Goal: Task Accomplishment & Management: Manage account settings

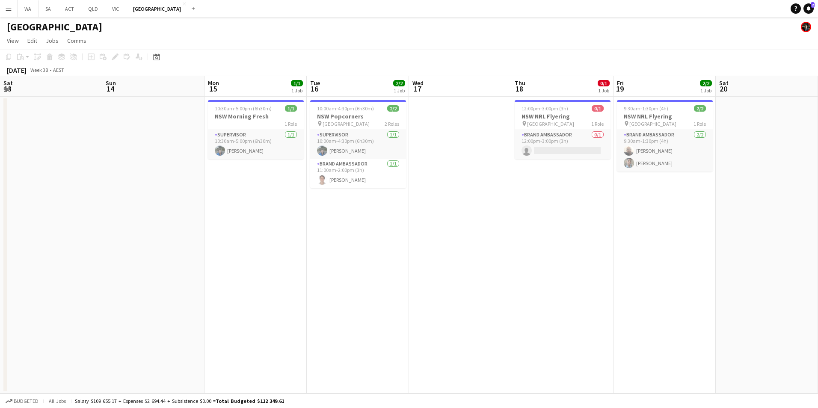
scroll to position [0, 210]
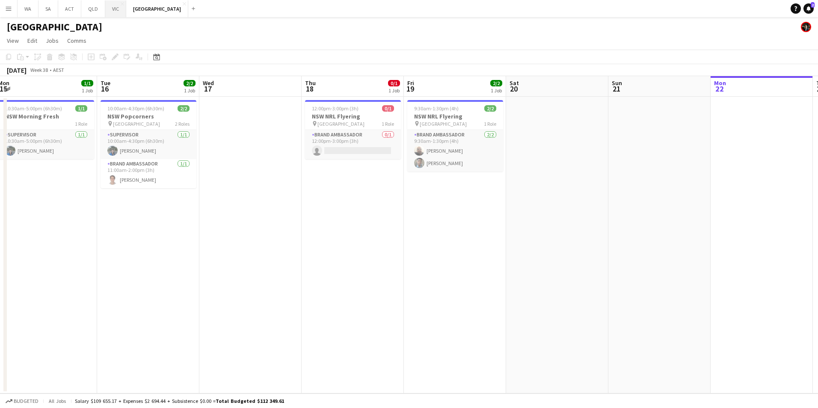
click at [115, 4] on button "VIC Close" at bounding box center [115, 8] width 21 height 17
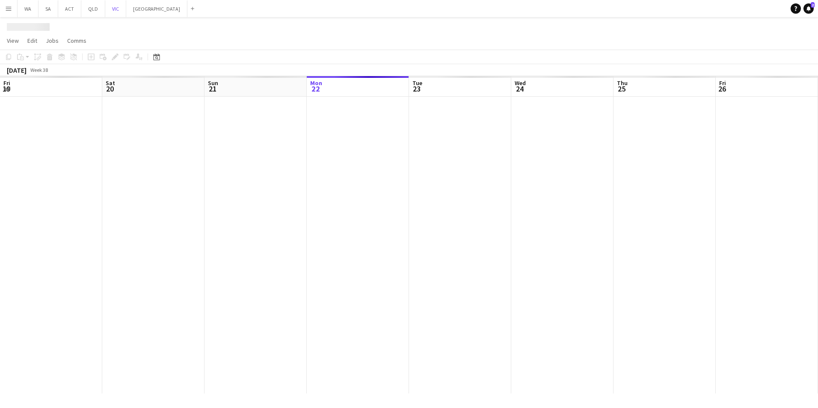
scroll to position [0, 204]
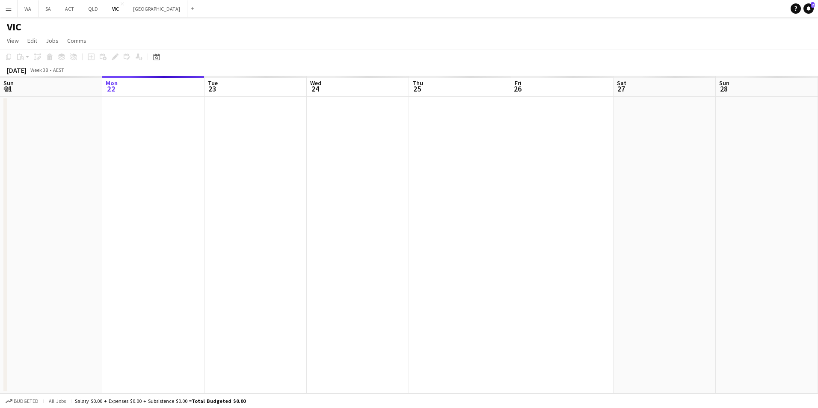
click at [11, 11] on app-icon "Menu" at bounding box center [8, 8] width 7 height 7
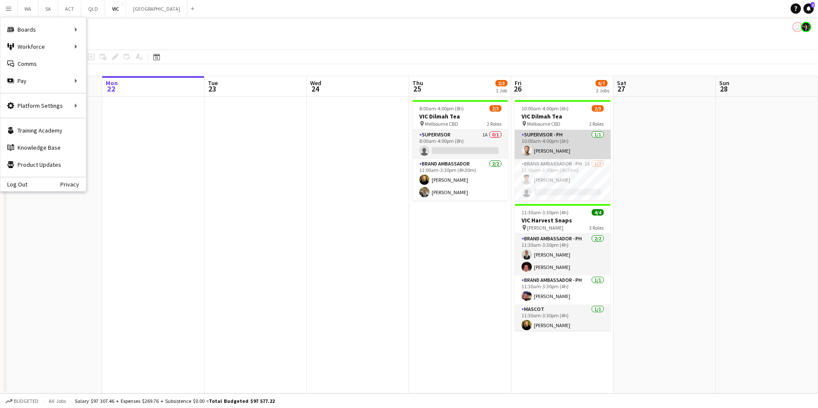
click at [527, 150] on app-user-avatar at bounding box center [526, 150] width 10 height 10
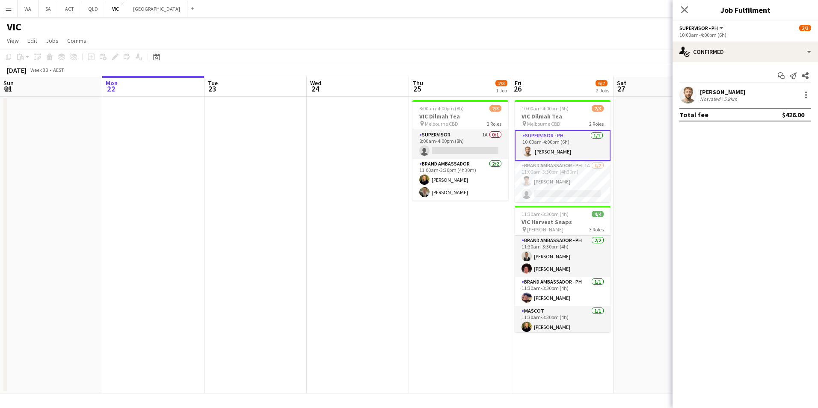
click at [686, 94] on app-user-avatar at bounding box center [687, 94] width 17 height 17
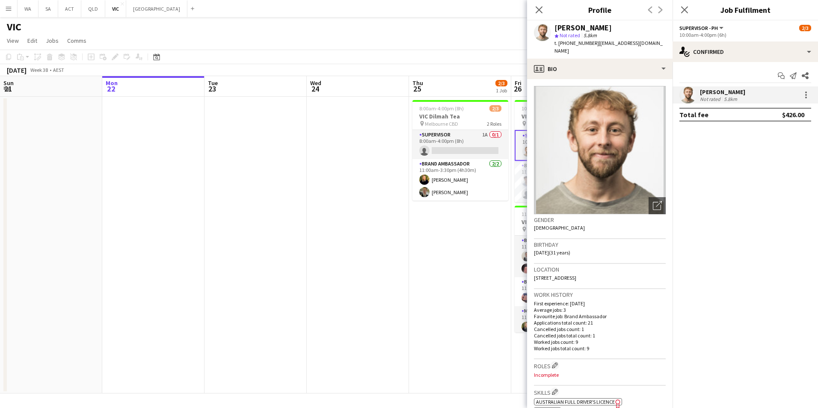
click at [479, 364] on app-date-cell "8:00am-4:00pm (8h) 2/3 VIC Dilmah Tea pin Melbourne CBD 2 Roles Supervisor 1A 0…" at bounding box center [460, 245] width 102 height 297
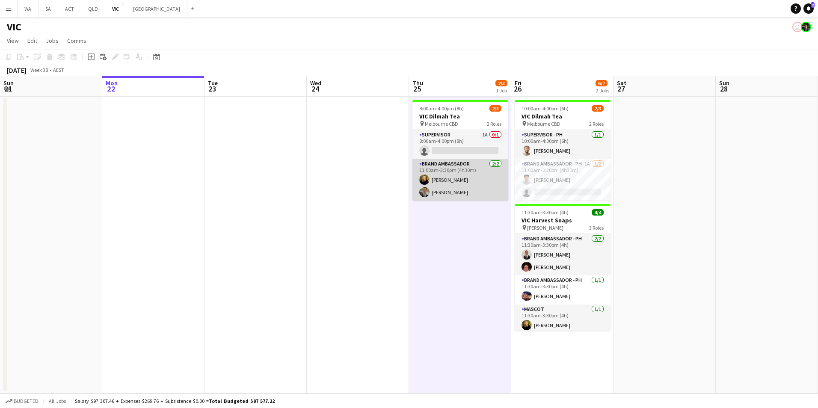
click at [423, 187] on app-card-role "Brand Ambassador [DATE] 11:00am-3:30pm (4h30m) [PERSON_NAME] [PERSON_NAME]" at bounding box center [460, 179] width 96 height 41
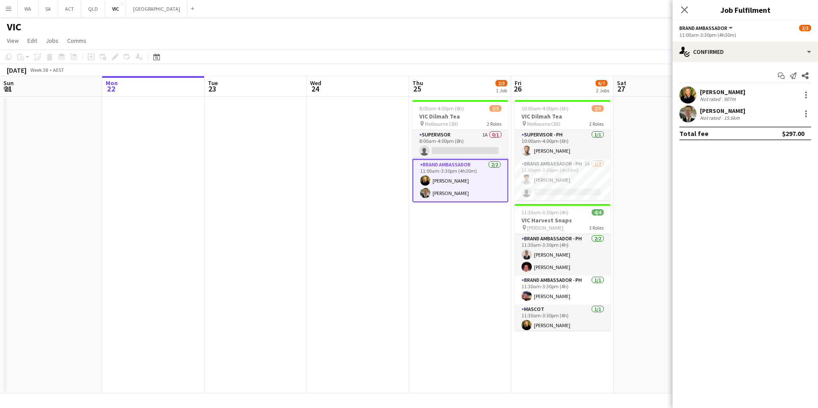
click at [681, 106] on div at bounding box center [687, 113] width 17 height 17
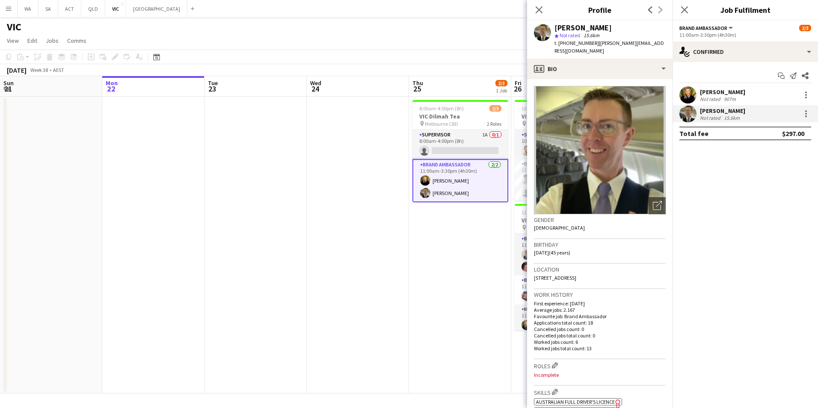
click at [336, 337] on app-date-cell at bounding box center [358, 245] width 102 height 297
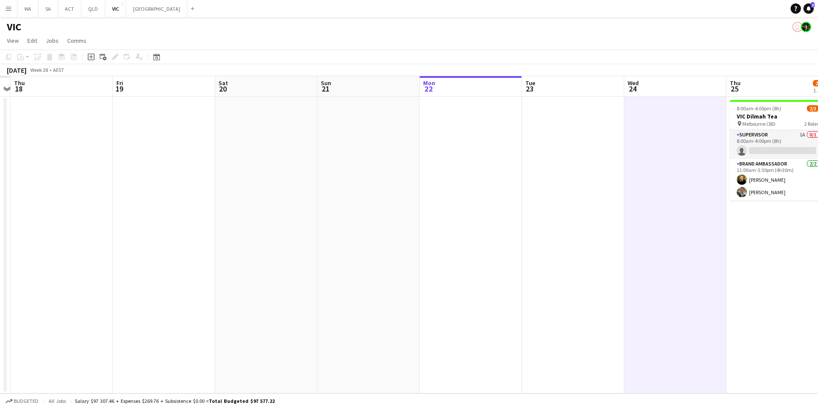
drag, startPoint x: 190, startPoint y: 332, endPoint x: 455, endPoint y: 285, distance: 268.8
click at [455, 285] on app-calendar-viewport "Tue 16 Wed 17 Thu 18 Fri 19 Sat 20 Sun 21 Mon 22 Tue 23 Wed 24 Thu 25 2/3 1 Job…" at bounding box center [409, 234] width 818 height 317
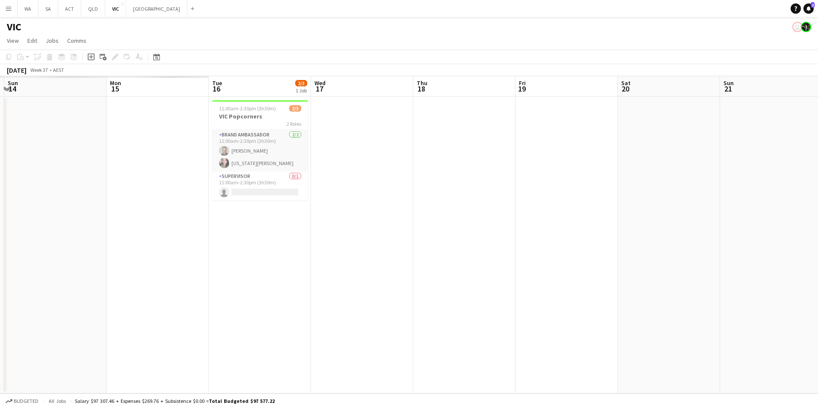
scroll to position [0, 189]
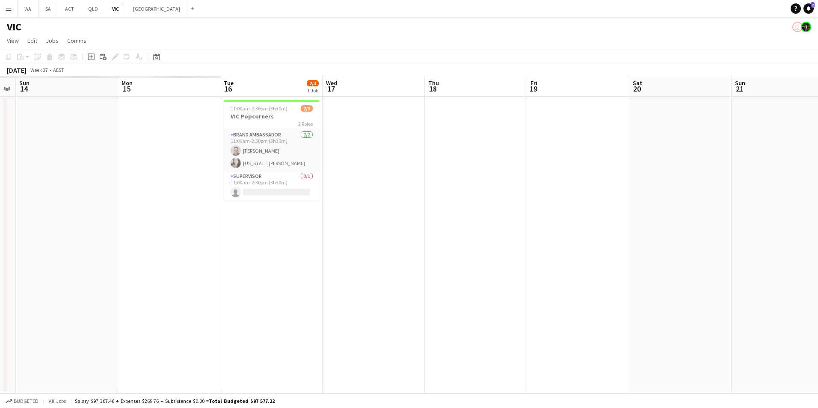
drag, startPoint x: 295, startPoint y: 292, endPoint x: 502, endPoint y: 283, distance: 207.2
click at [502, 283] on app-calendar-viewport "Fri 12 Sat 13 Sun 14 Mon 15 Tue 16 2/3 1 Job Wed 17 Thu 18 Fri 19 Sat 20 Sun 21…" at bounding box center [409, 234] width 818 height 317
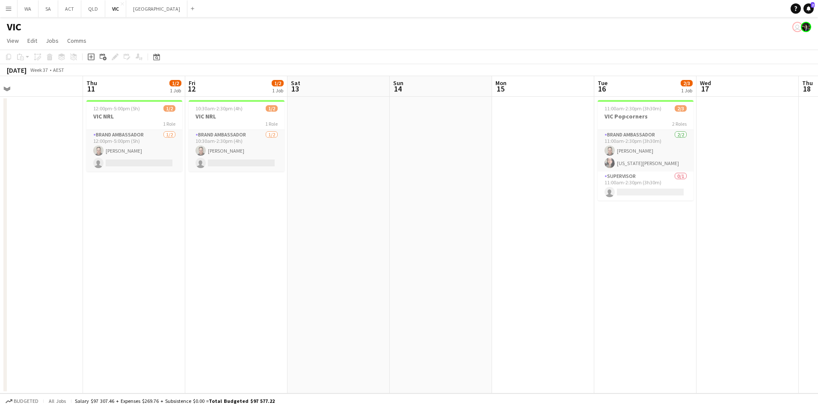
scroll to position [0, 186]
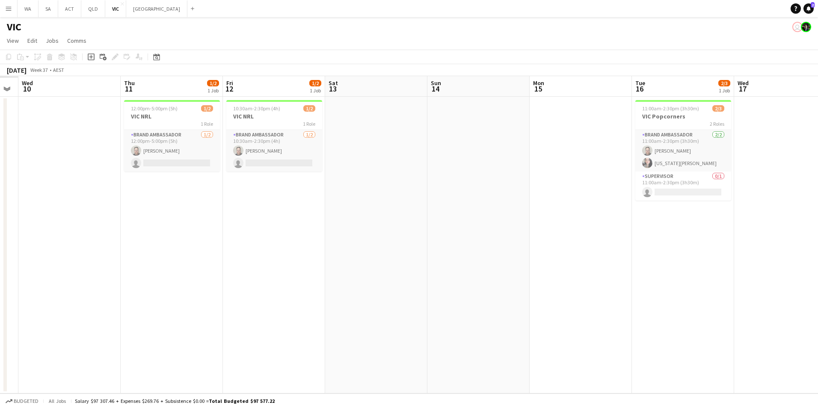
drag, startPoint x: 139, startPoint y: 303, endPoint x: 550, endPoint y: 194, distance: 425.9
click at [550, 194] on app-calendar-viewport "Mon 8 Tue 9 Wed 10 Thu 11 1/2 1 Job Fri 12 1/2 1 Job Sat 13 Sun 14 Mon 15 Tue 1…" at bounding box center [409, 234] width 818 height 317
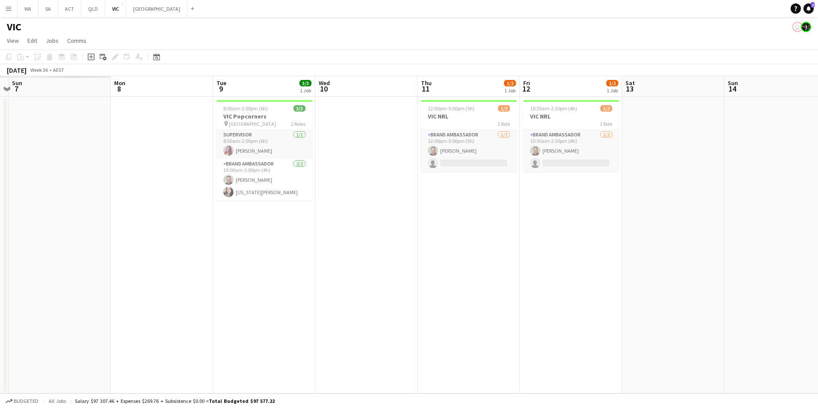
scroll to position [0, 271]
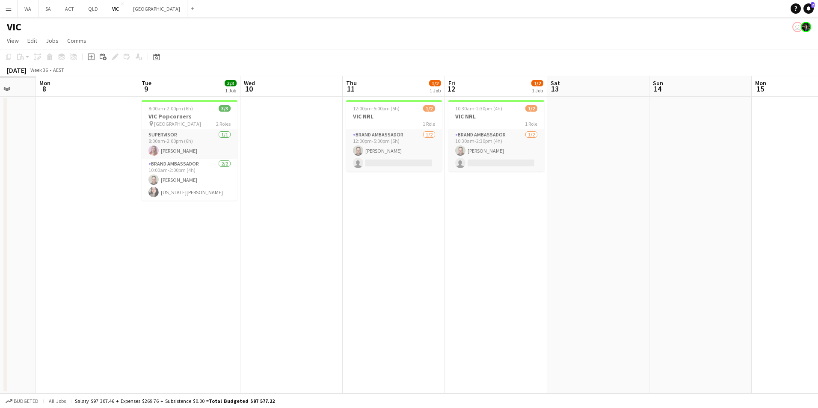
drag, startPoint x: 192, startPoint y: 243, endPoint x: 721, endPoint y: 239, distance: 528.8
click at [721, 239] on app-calendar-viewport "Fri 5 Sat 6 Sun 7 Mon 8 Tue 9 3/3 1 Job Wed 10 Thu 11 1/2 1 Job Fri 12 1/2 1 Jo…" at bounding box center [409, 234] width 818 height 317
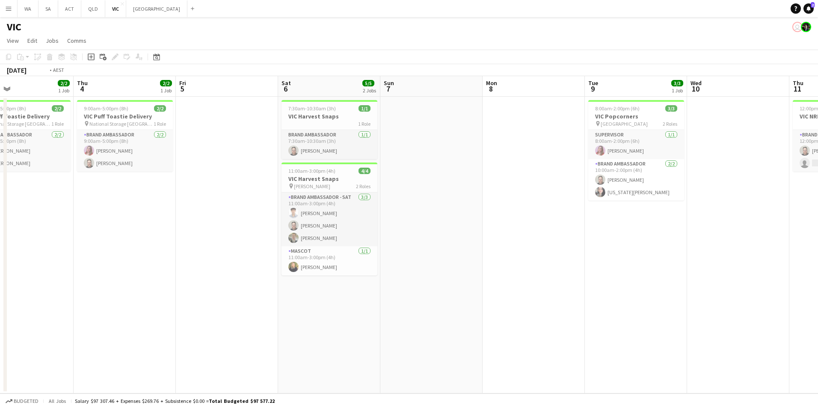
scroll to position [0, 195]
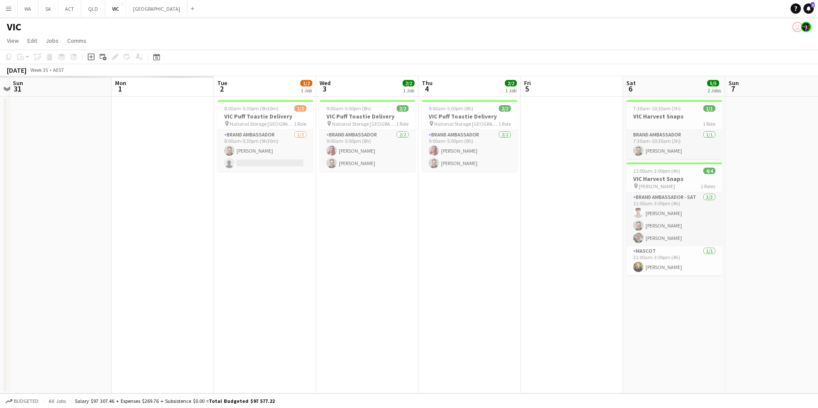
drag, startPoint x: 133, startPoint y: 306, endPoint x: 605, endPoint y: 291, distance: 472.9
click at [605, 291] on app-calendar-viewport "Fri 29 Sat 30 Sun 31 Mon 1 Tue 2 1/2 1 Job Wed 3 2/2 1 Job Thu 4 2/2 1 Job Fri …" at bounding box center [409, 234] width 818 height 317
click at [6, 9] on app-icon "Menu" at bounding box center [8, 8] width 7 height 7
click at [40, 38] on div "Workforce Workforce" at bounding box center [43, 46] width 86 height 17
click at [62, 53] on div "Workforce Workforce" at bounding box center [43, 46] width 86 height 17
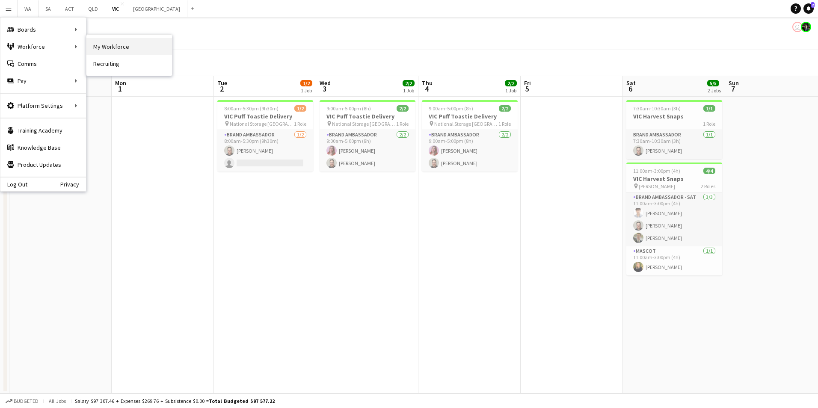
click at [110, 47] on link "My Workforce" at bounding box center [129, 46] width 86 height 17
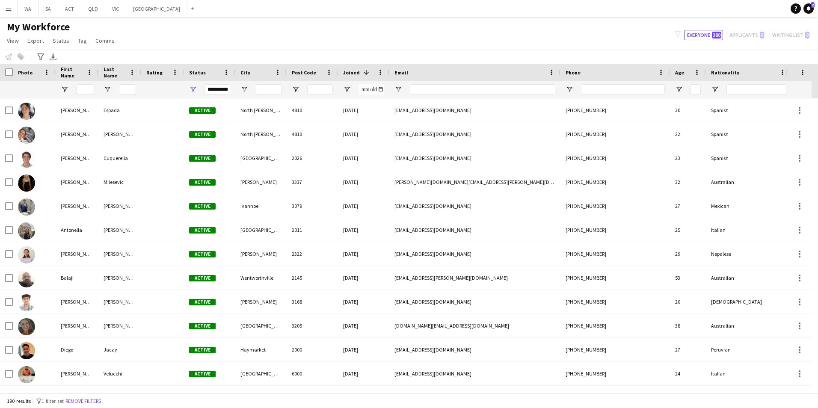
scroll to position [0, 6]
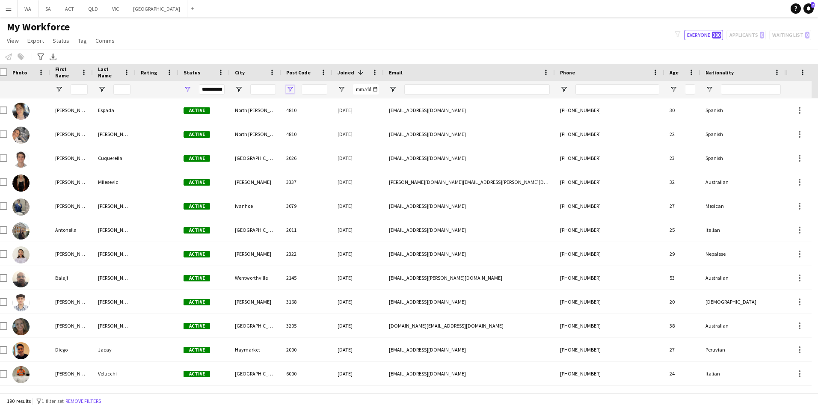
click at [289, 88] on span "Open Filter Menu" at bounding box center [290, 90] width 8 height 8
click at [333, 107] on div "Contains" at bounding box center [319, 105] width 52 height 6
click at [330, 118] on input "Filter Value" at bounding box center [323, 119] width 66 height 10
type input "*"
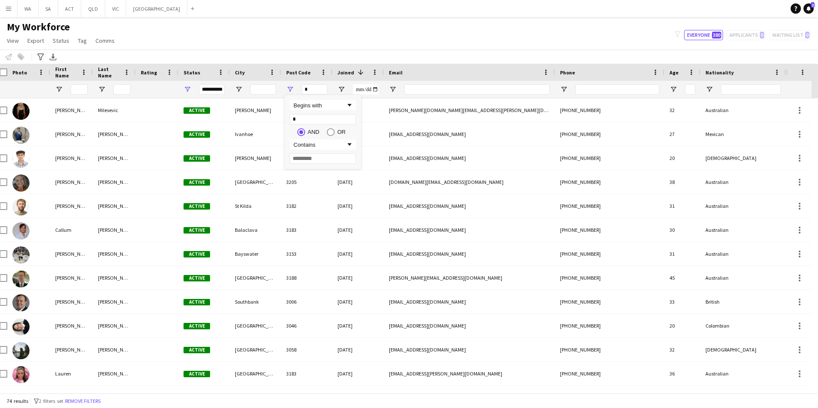
click at [485, 31] on div "My Workforce View Views Default view New view Update view Delete view Edit name…" at bounding box center [409, 35] width 818 height 29
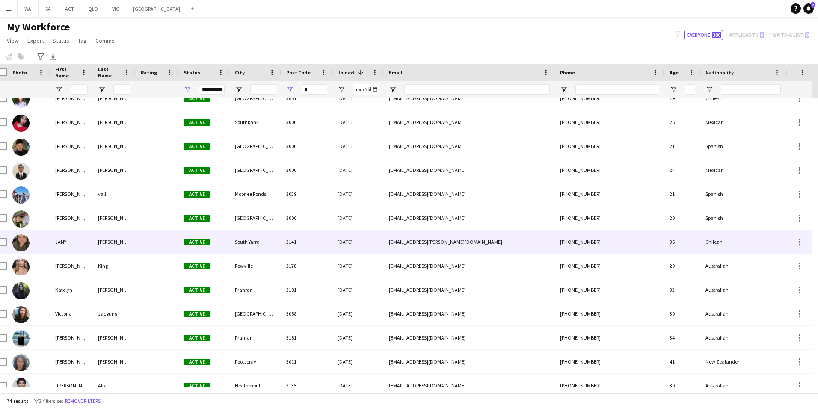
scroll to position [0, 0]
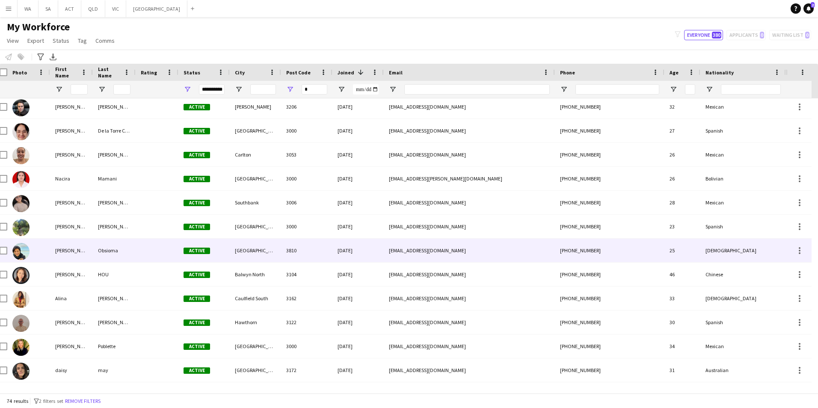
click at [18, 251] on img at bounding box center [20, 251] width 17 height 17
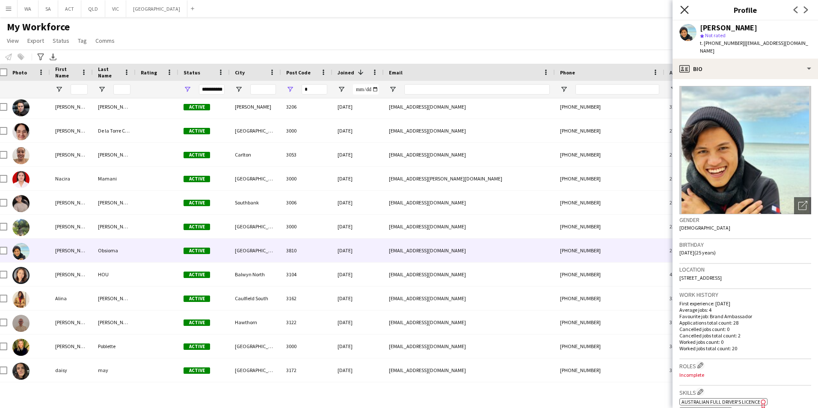
click at [682, 9] on icon "Close pop-in" at bounding box center [684, 10] width 8 height 8
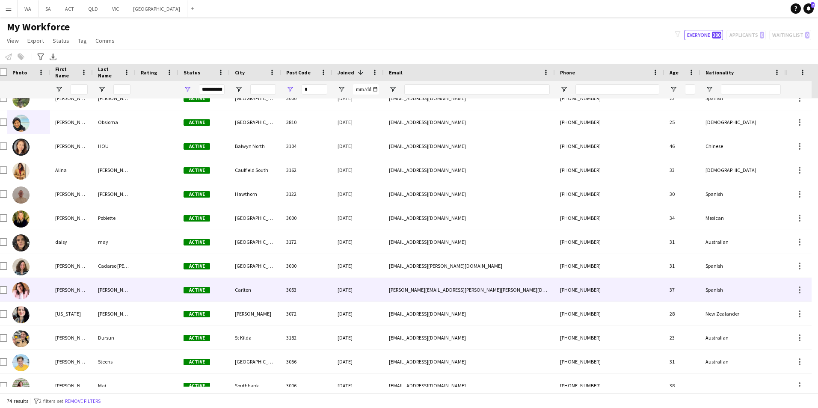
click at [20, 293] on img at bounding box center [20, 290] width 17 height 17
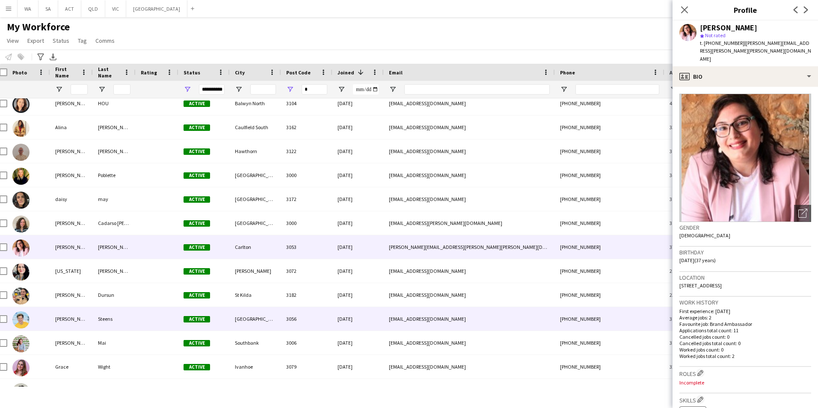
click at [18, 320] on img at bounding box center [20, 319] width 17 height 17
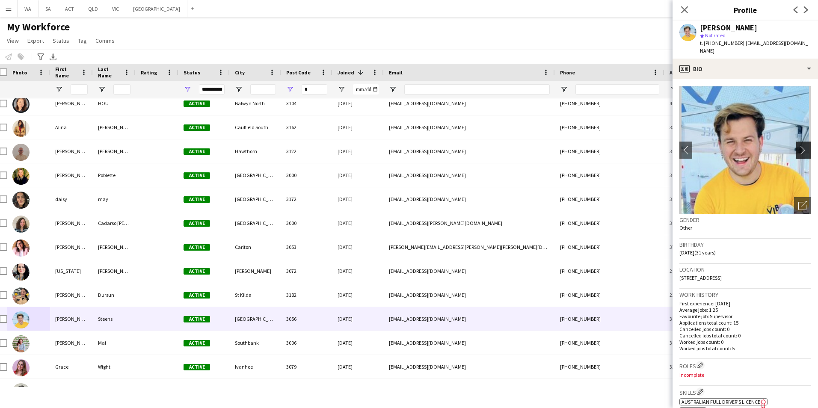
click at [798, 145] on app-icon "chevron-right" at bounding box center [804, 149] width 13 height 9
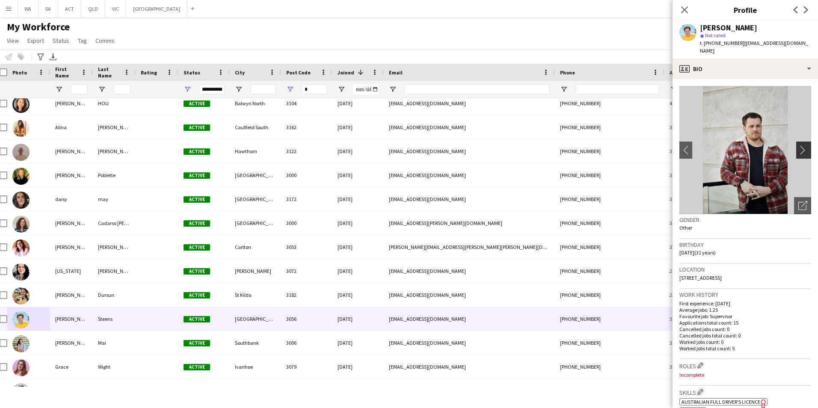
click at [796, 142] on button "chevron-right" at bounding box center [804, 150] width 17 height 17
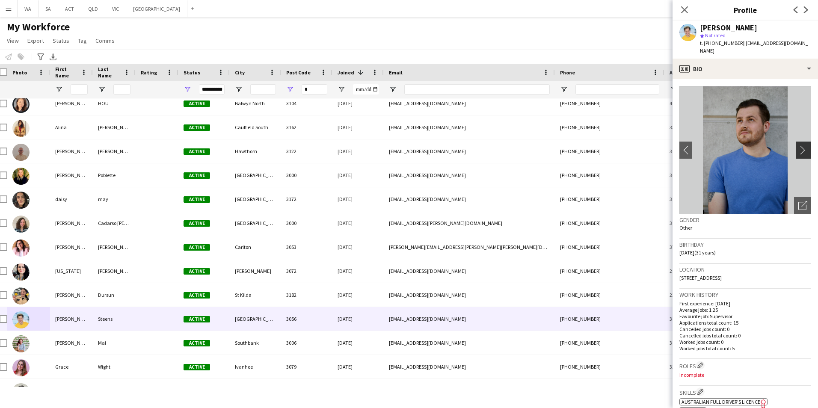
click at [798, 145] on app-icon "chevron-right" at bounding box center [804, 149] width 13 height 9
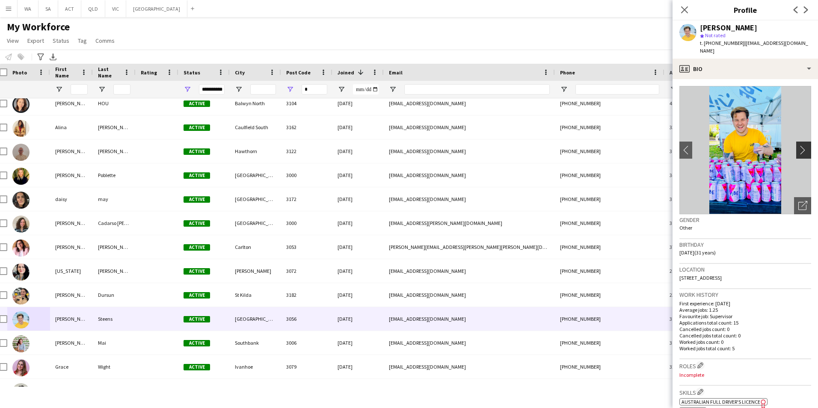
click at [798, 145] on app-icon "chevron-right" at bounding box center [804, 149] width 13 height 9
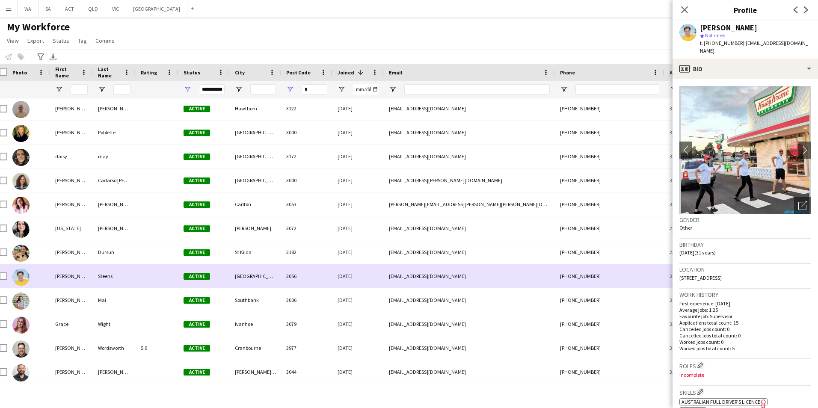
click at [33, 274] on div at bounding box center [28, 276] width 43 height 24
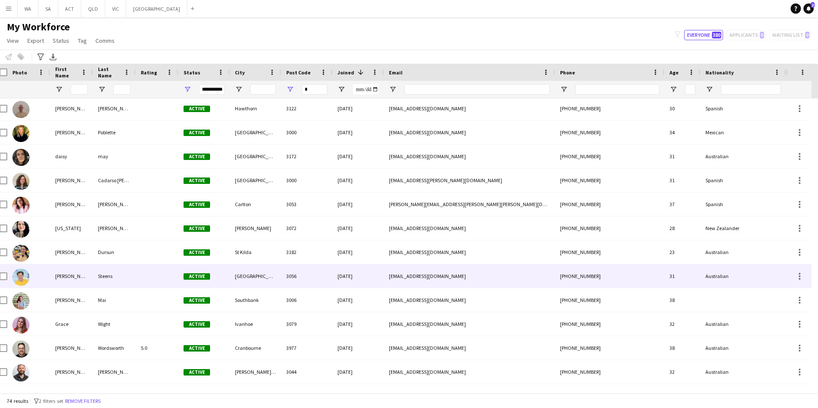
click at [50, 274] on div at bounding box center [28, 276] width 43 height 24
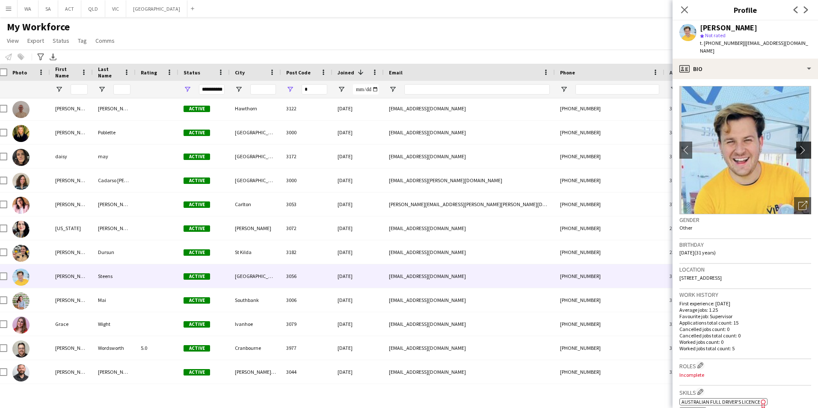
click at [796, 142] on button "chevron-right" at bounding box center [804, 150] width 17 height 17
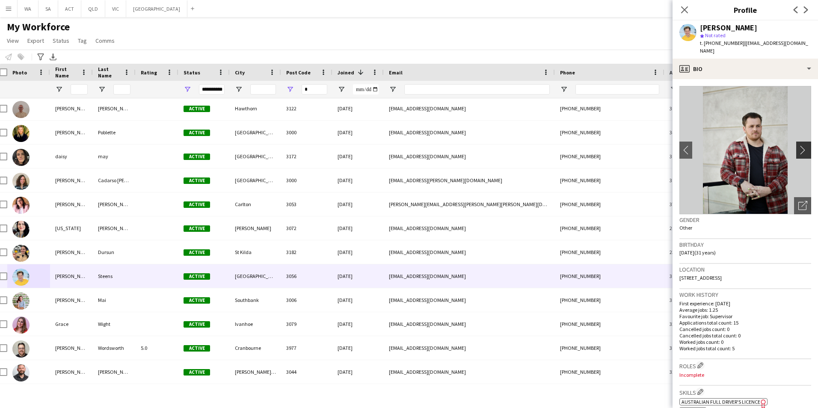
click at [796, 142] on button "chevron-right" at bounding box center [804, 150] width 17 height 17
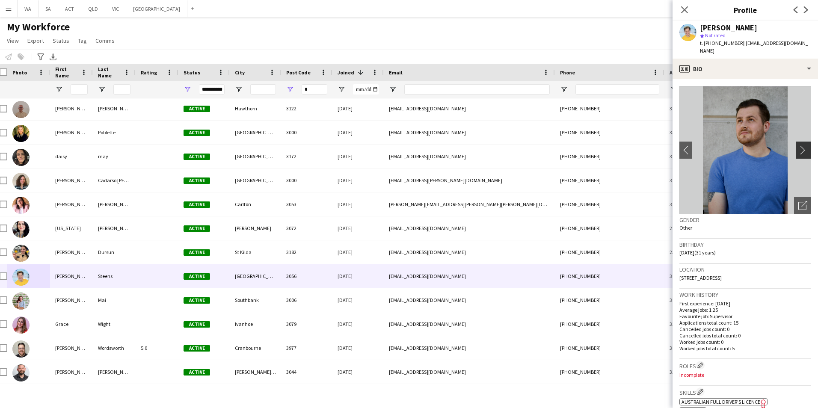
click at [796, 142] on button "chevron-right" at bounding box center [804, 150] width 17 height 17
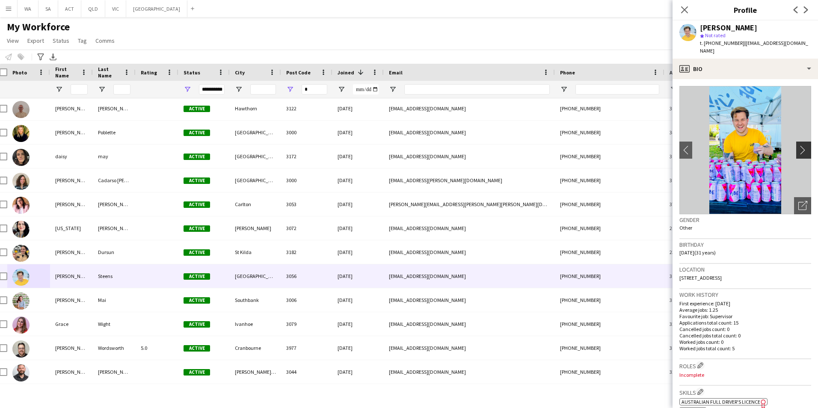
click at [801, 145] on app-icon "chevron-right" at bounding box center [804, 149] width 13 height 9
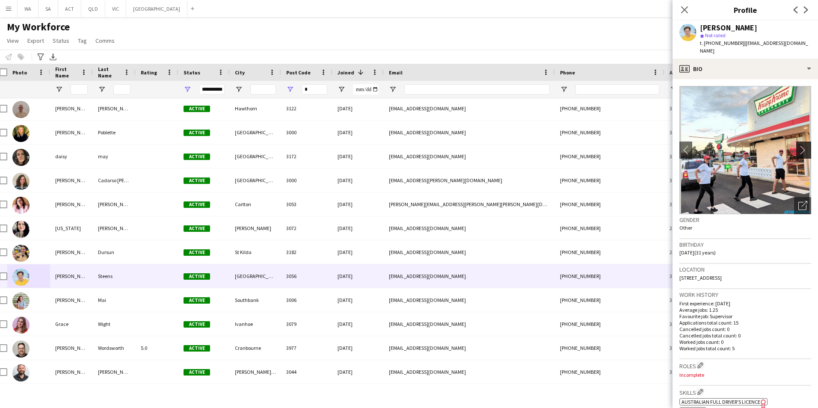
click at [801, 145] on app-icon "chevron-right" at bounding box center [804, 149] width 13 height 9
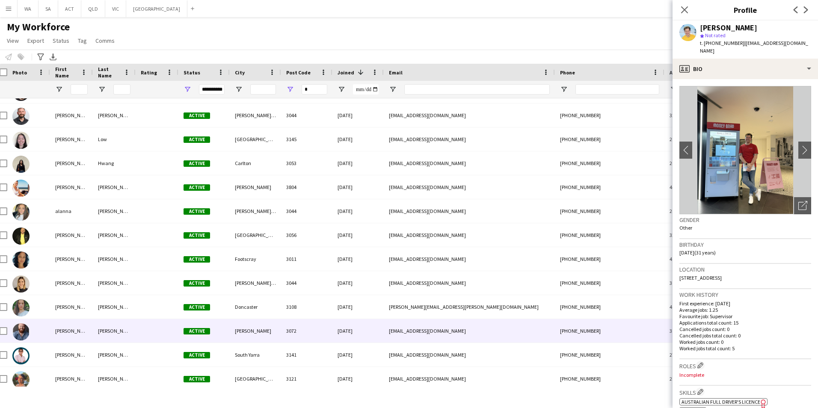
click at [14, 332] on img at bounding box center [20, 331] width 17 height 17
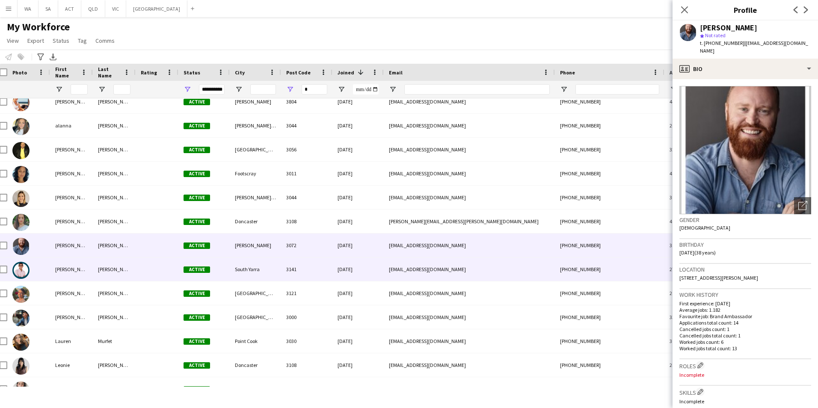
click at [24, 267] on img at bounding box center [20, 270] width 17 height 17
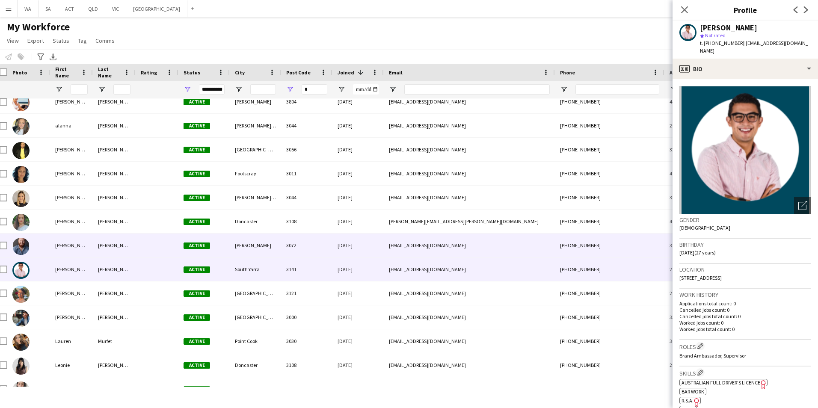
click at [18, 247] on img at bounding box center [20, 246] width 17 height 17
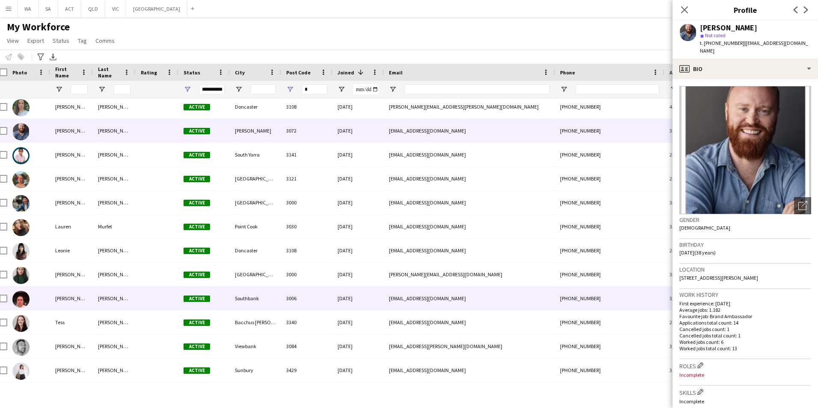
scroll to position [1455, 0]
